Goal: Task Accomplishment & Management: Complete application form

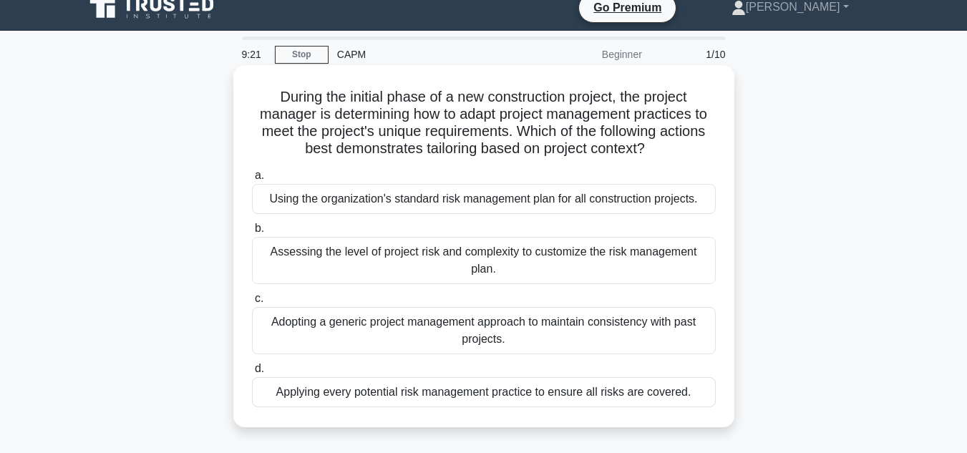
scroll to position [16, 0]
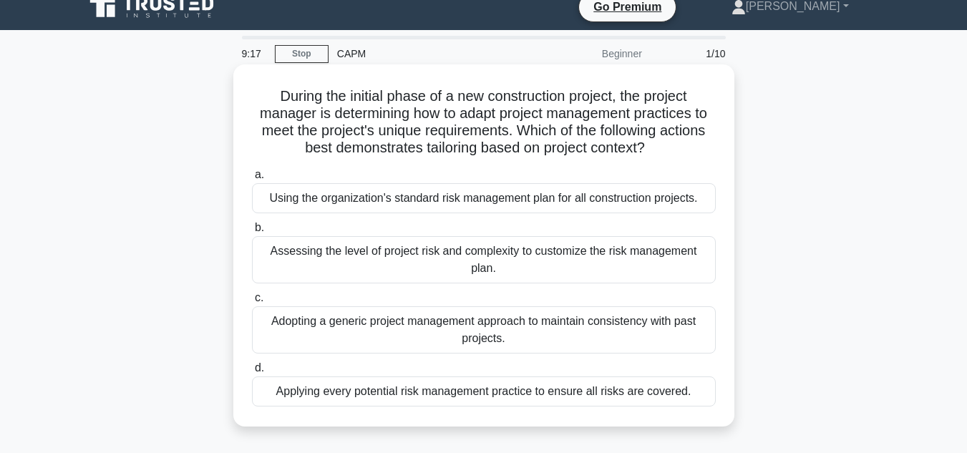
click at [473, 256] on div "Assessing the level of project risk and complexity to customize the risk manage…" at bounding box center [484, 259] width 464 height 47
click at [252, 233] on input "b. Assessing the level of project risk and complexity to customize the risk man…" at bounding box center [252, 227] width 0 height 9
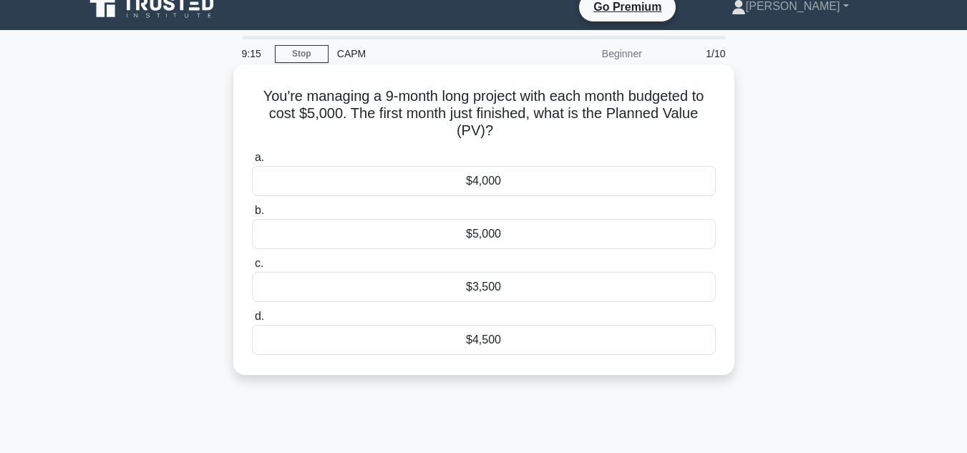
scroll to position [0, 0]
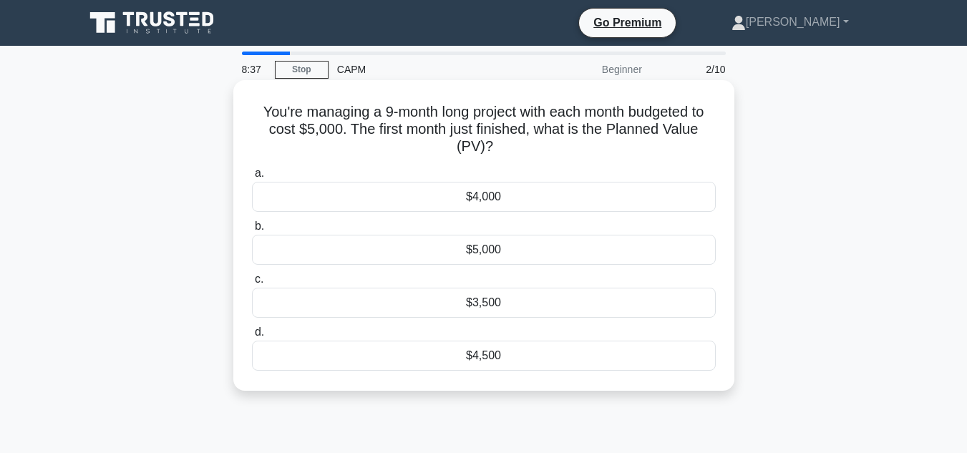
click at [503, 350] on div "$4,500" at bounding box center [484, 356] width 464 height 30
click at [252, 337] on input "d. $4,500" at bounding box center [252, 332] width 0 height 9
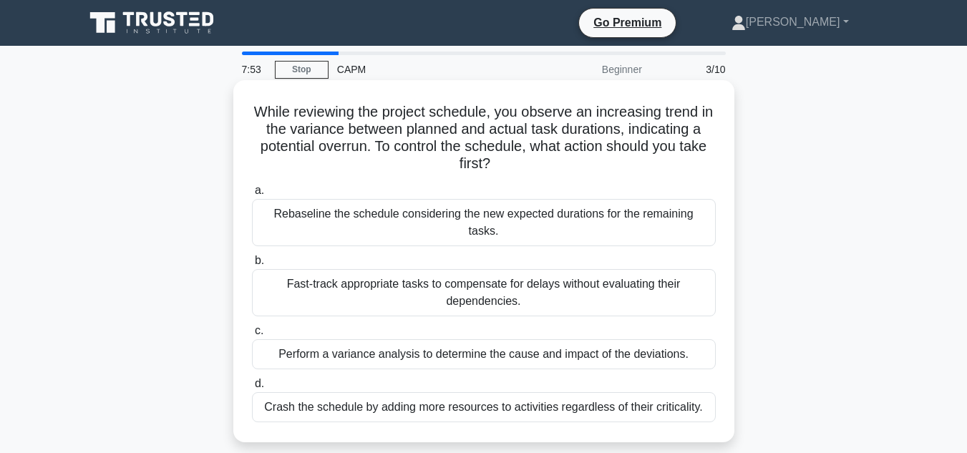
click at [591, 344] on div "Perform a variance analysis to determine the cause and impact of the deviations." at bounding box center [484, 354] width 464 height 30
click at [252, 336] on input "c. Perform a variance analysis to determine the cause and impact of the deviati…" at bounding box center [252, 331] width 0 height 9
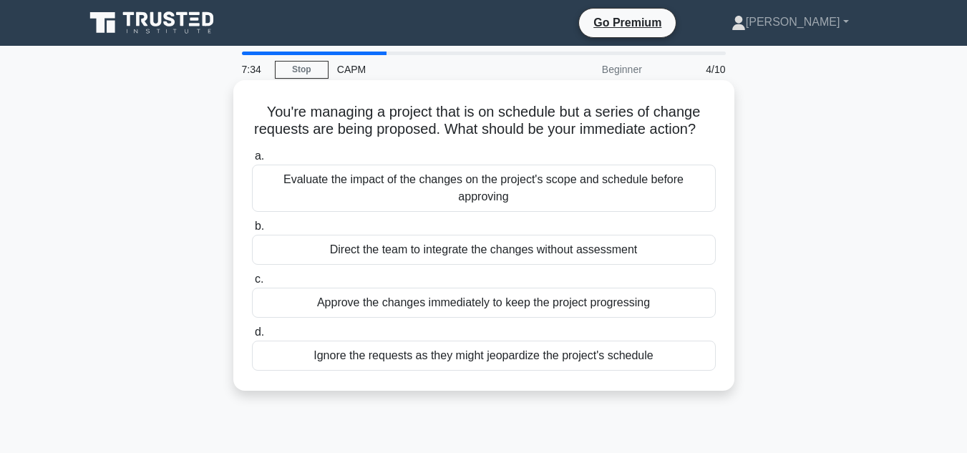
click at [364, 202] on div "Evaluate the impact of the changes on the project's scope and schedule before a…" at bounding box center [484, 188] width 464 height 47
click at [252, 161] on input "a. Evaluate the impact of the changes on the project's scope and schedule befor…" at bounding box center [252, 156] width 0 height 9
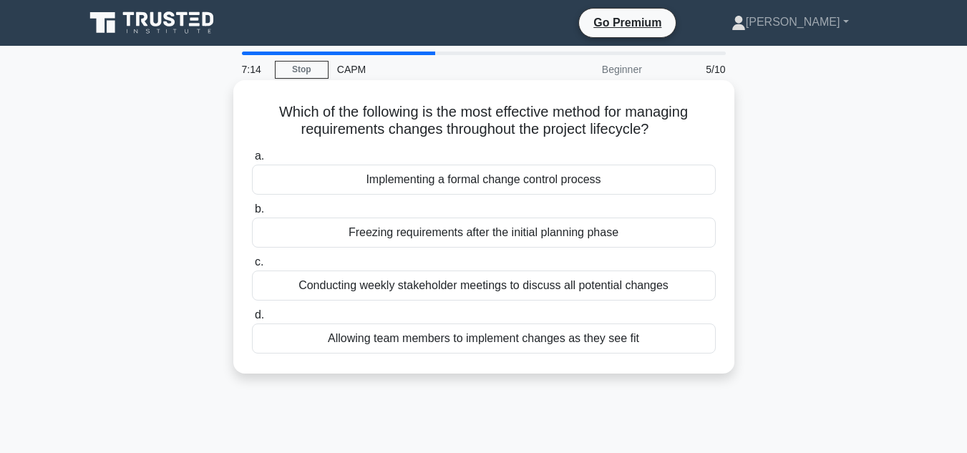
click at [392, 294] on div "Conducting weekly stakeholder meetings to discuss all potential changes" at bounding box center [484, 286] width 464 height 30
click at [252, 267] on input "c. Conducting weekly stakeholder meetings to discuss all potential changes" at bounding box center [252, 262] width 0 height 9
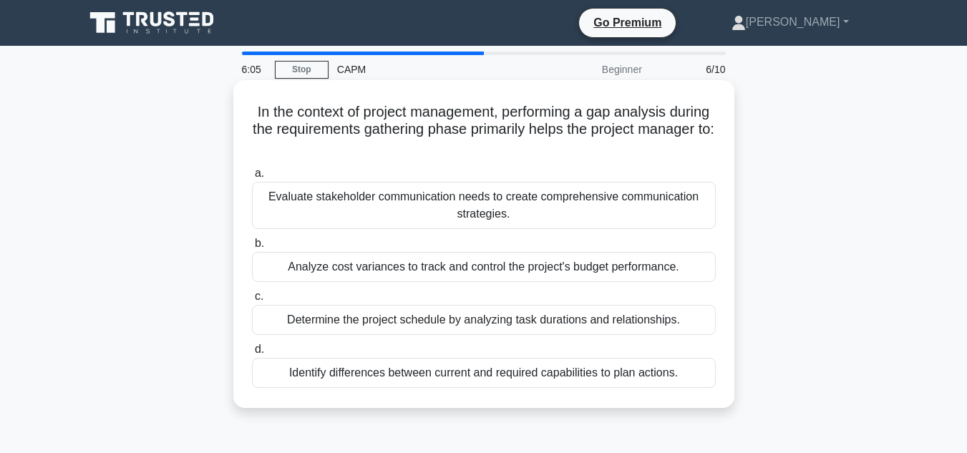
click at [400, 216] on div "Evaluate stakeholder communication needs to create comprehensive communication …" at bounding box center [484, 205] width 464 height 47
click at [252, 178] on input "a. Evaluate stakeholder communication needs to create comprehensive communicati…" at bounding box center [252, 173] width 0 height 9
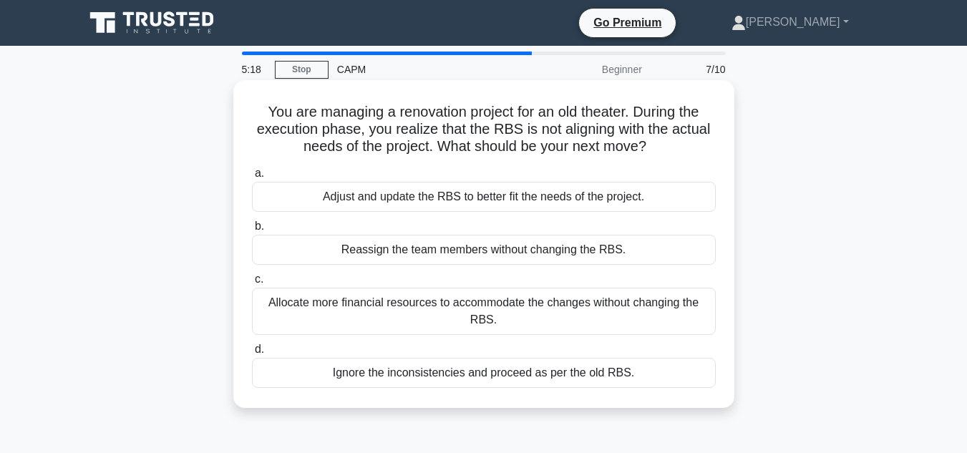
click at [407, 200] on div "Adjust and update the RBS to better fit the needs of the project." at bounding box center [484, 197] width 464 height 30
click at [252, 178] on input "a. Adjust and update the RBS to better fit the needs of the project." at bounding box center [252, 173] width 0 height 9
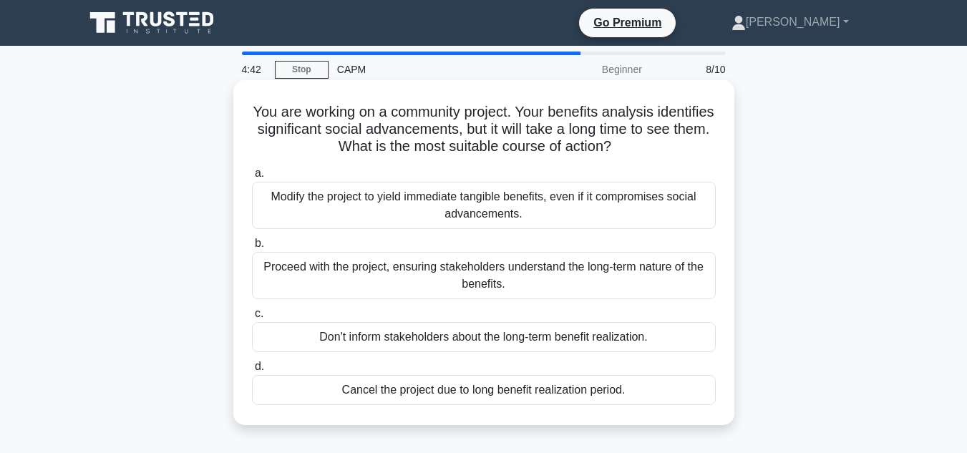
click at [370, 264] on div "Proceed with the project, ensuring stakeholders understand the long-term nature…" at bounding box center [484, 275] width 464 height 47
click at [252, 248] on input "b. Proceed with the project, ensuring stakeholders understand the long-term nat…" at bounding box center [252, 243] width 0 height 9
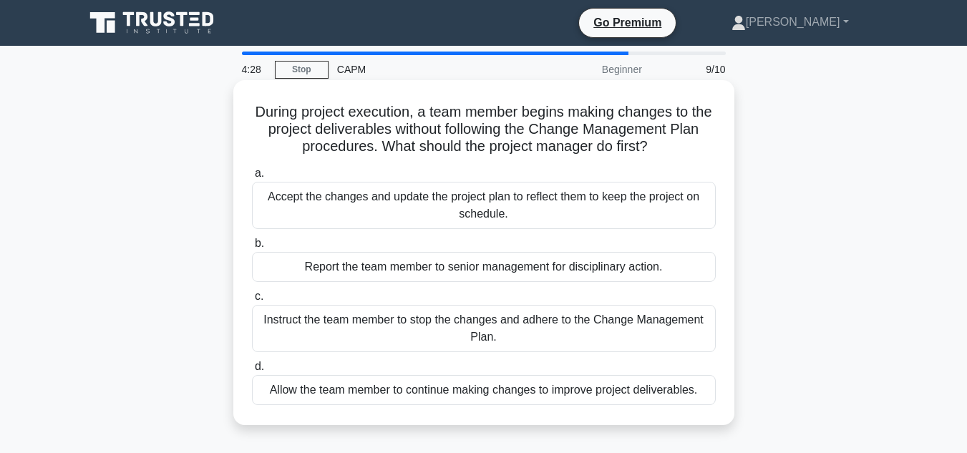
click at [309, 321] on div "Instruct the team member to stop the changes and adhere to the Change Managemen…" at bounding box center [484, 328] width 464 height 47
click at [252, 301] on input "c. Instruct the team member to stop the changes and adhere to the Change Manage…" at bounding box center [252, 296] width 0 height 9
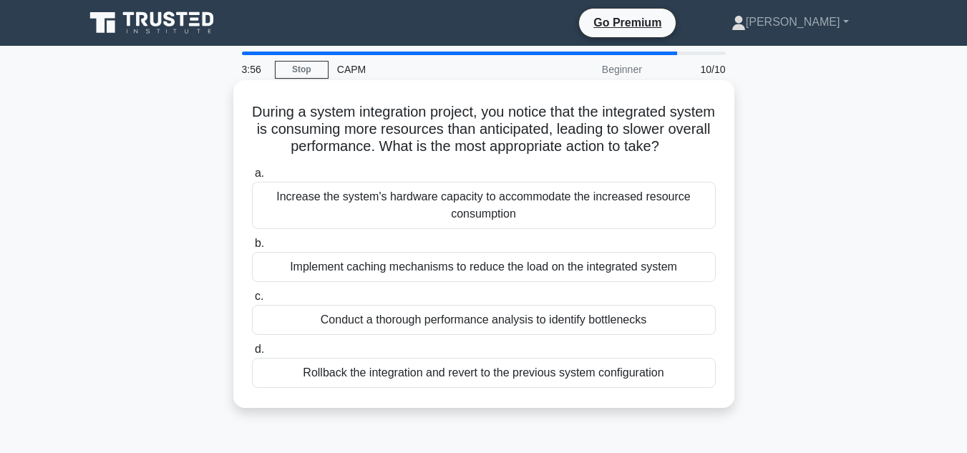
click at [274, 329] on div "Conduct a thorough performance analysis to identify bottlenecks" at bounding box center [484, 320] width 464 height 30
click at [252, 301] on input "c. Conduct a thorough performance analysis to identify bottlenecks" at bounding box center [252, 296] width 0 height 9
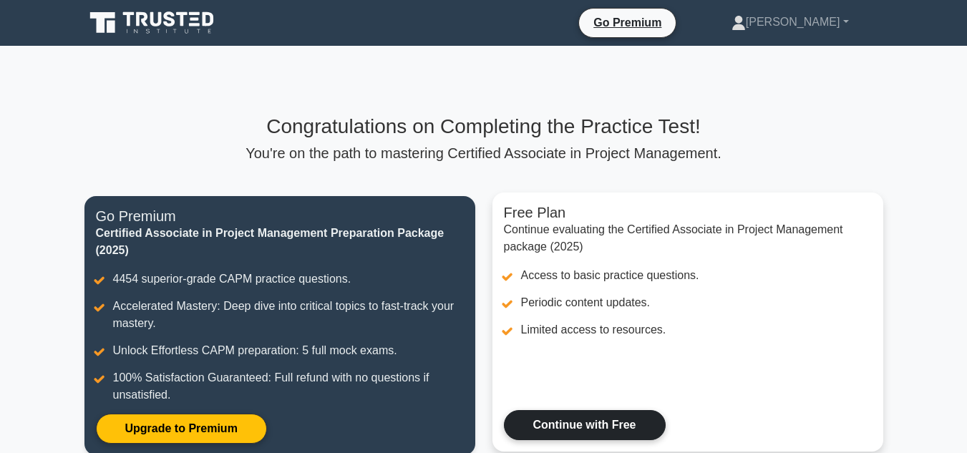
click at [533, 425] on link "Continue with Free" at bounding box center [585, 425] width 162 height 30
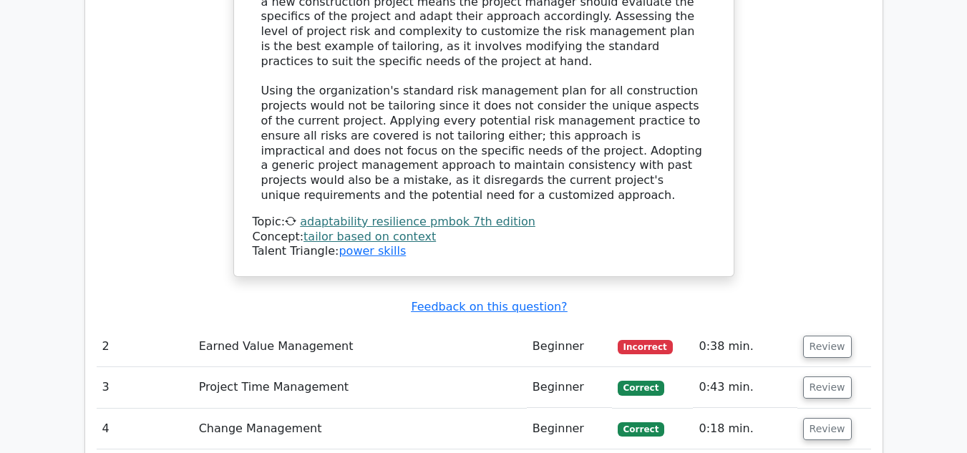
scroll to position [1867, 0]
